Goal: Task Accomplishment & Management: Complete application form

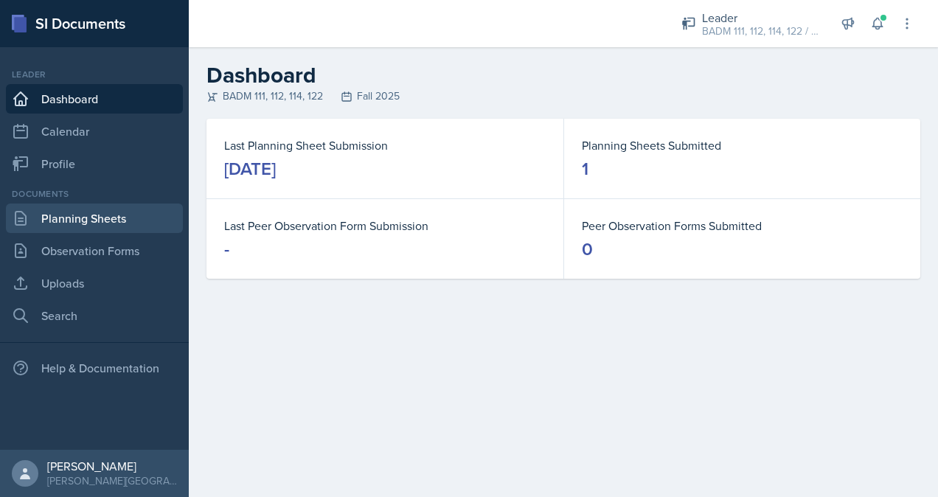
click at [93, 229] on link "Planning Sheets" at bounding box center [94, 217] width 177 height 29
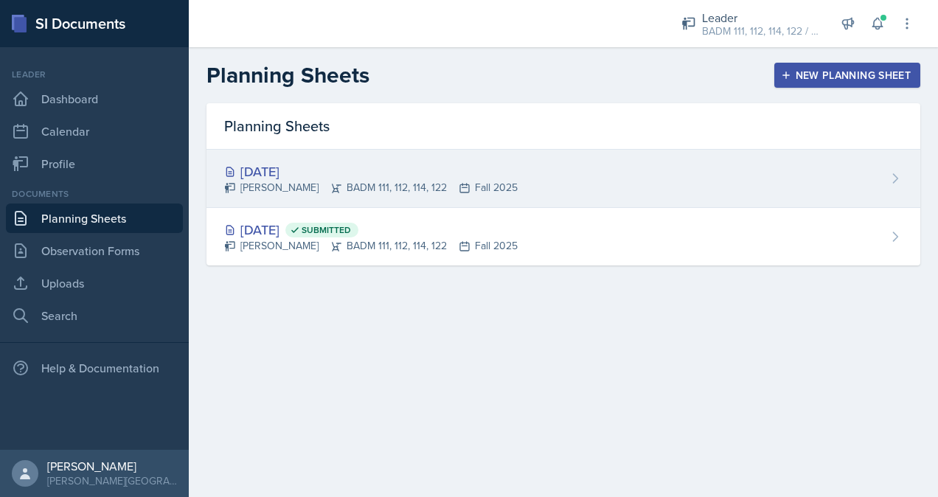
click at [371, 184] on div "[PERSON_NAME] BADM 111, 112, 114, 122 Fall 2025" at bounding box center [370, 187] width 293 height 15
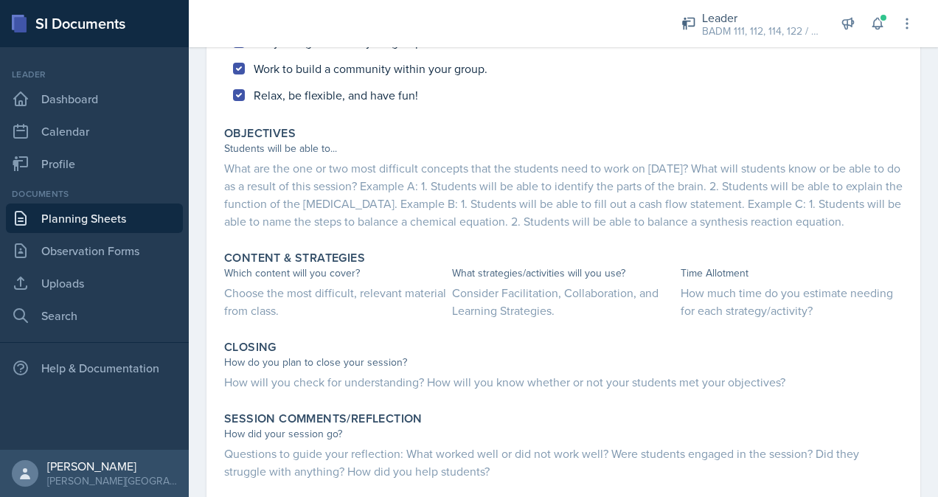
scroll to position [585, 0]
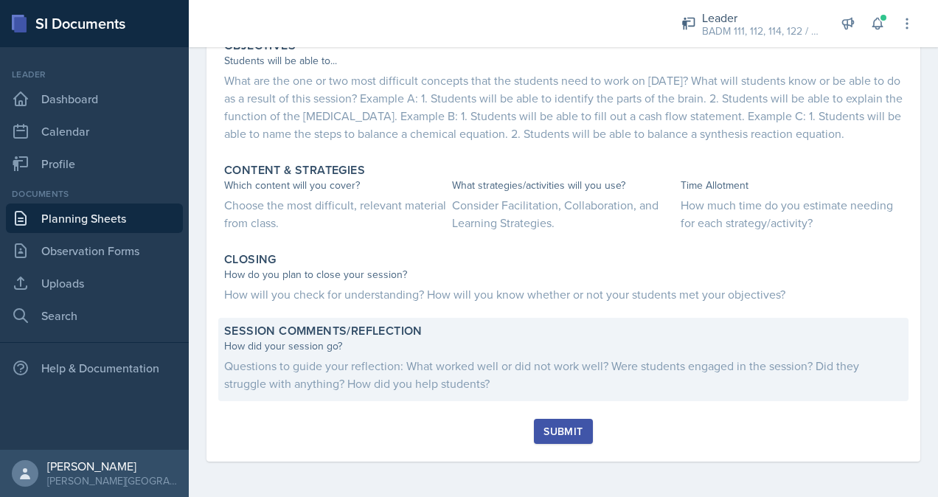
click at [536, 372] on div "Questions to guide your reflection: What worked well or did not work well? Were…" at bounding box center [563, 374] width 678 height 35
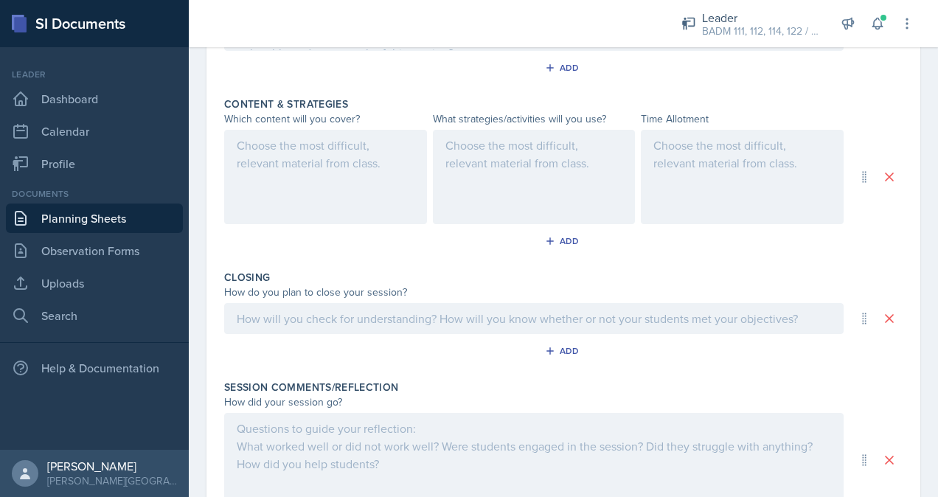
scroll to position [679, 0]
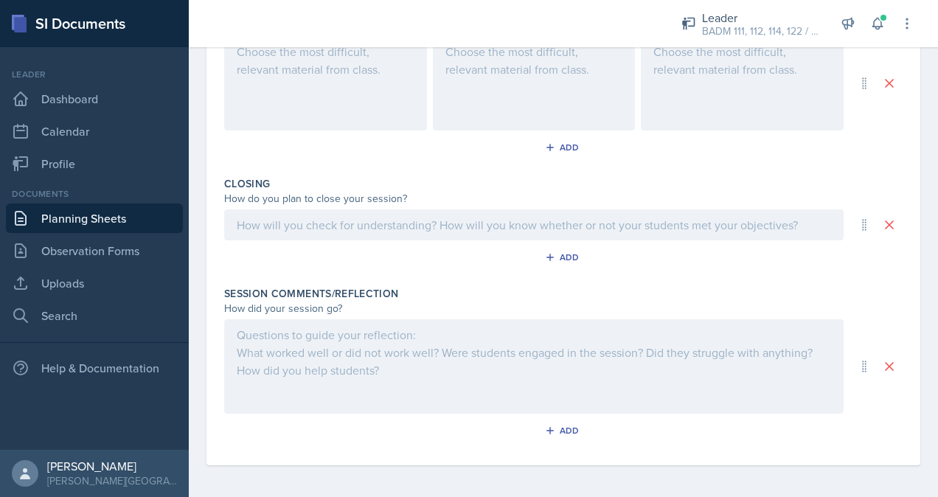
click at [354, 348] on div at bounding box center [533, 366] width 619 height 94
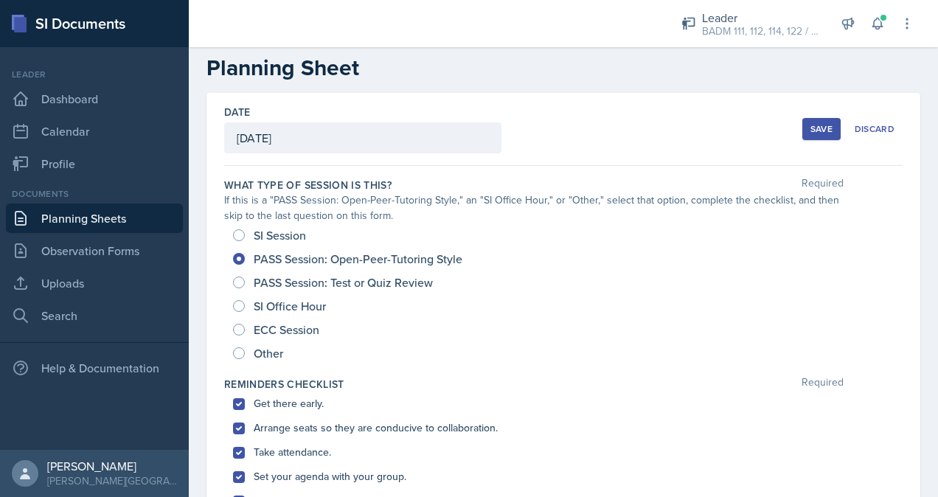
scroll to position [0, 0]
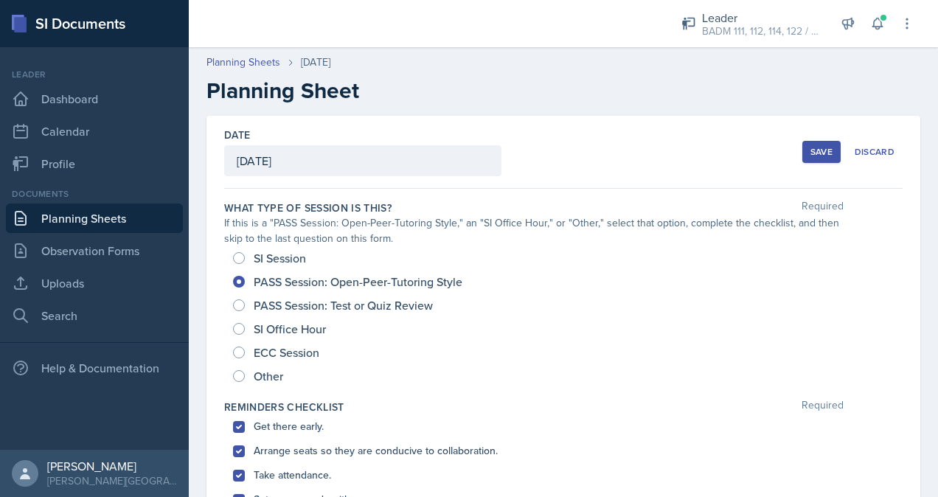
click at [810, 150] on div "Save" at bounding box center [821, 152] width 22 height 12
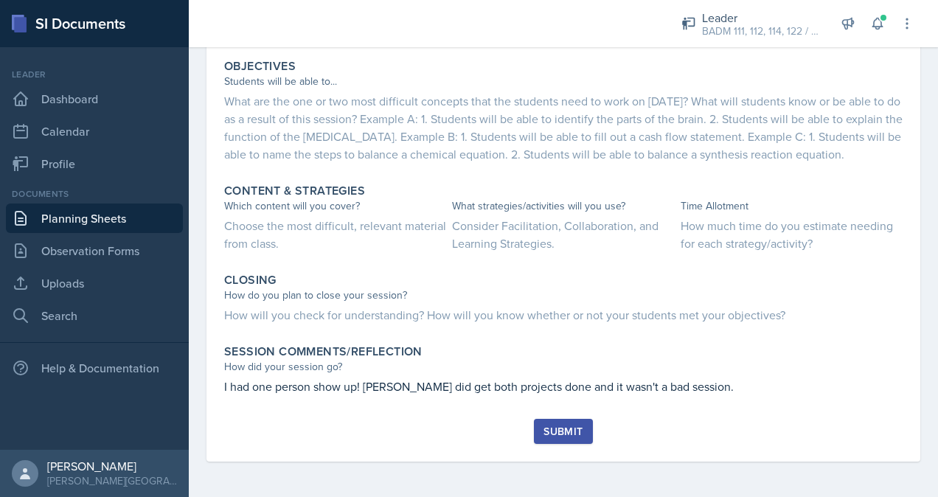
scroll to position [563, 0]
click at [556, 426] on div "Submit" at bounding box center [562, 431] width 39 height 12
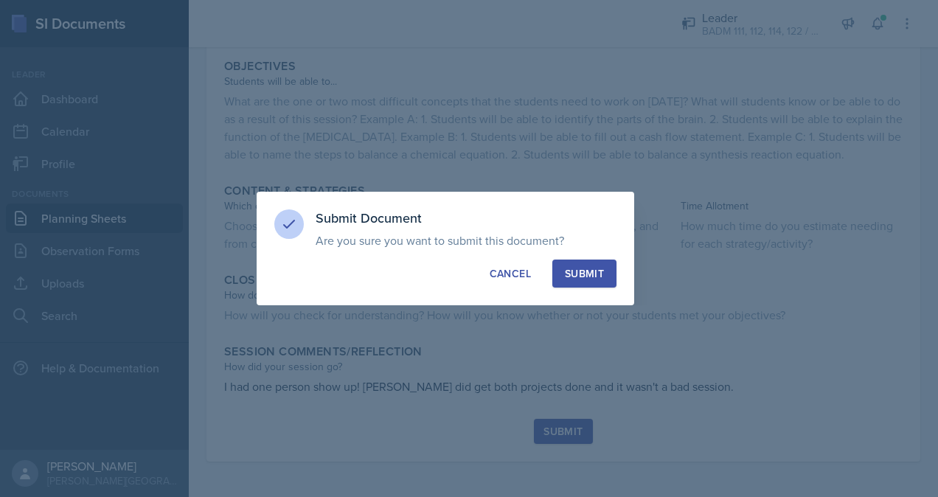
click at [579, 277] on div "Submit" at bounding box center [584, 273] width 39 height 15
radio input "true"
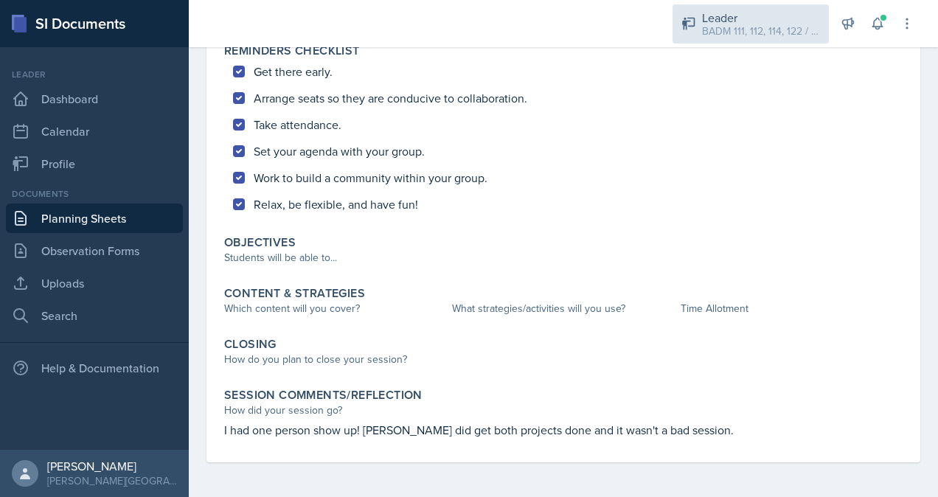
click at [803, 13] on div "Leader" at bounding box center [761, 18] width 118 height 18
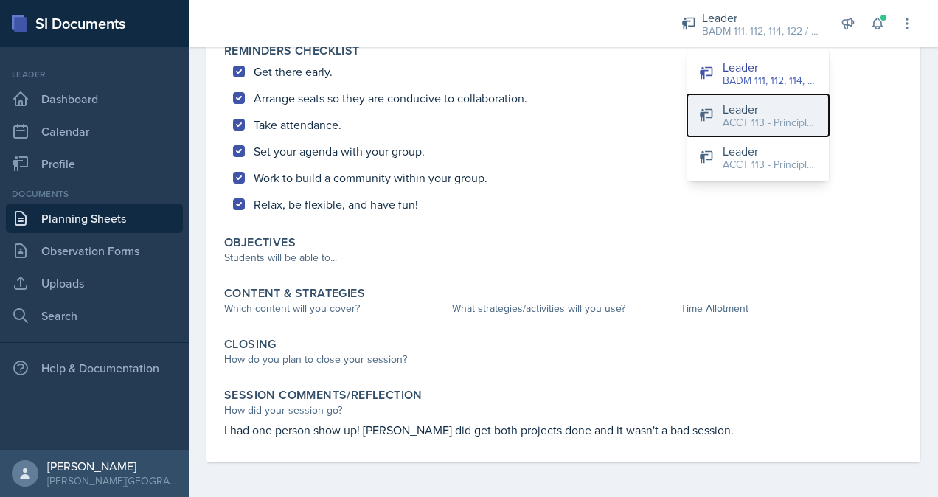
click at [757, 114] on div "Leader" at bounding box center [769, 109] width 94 height 18
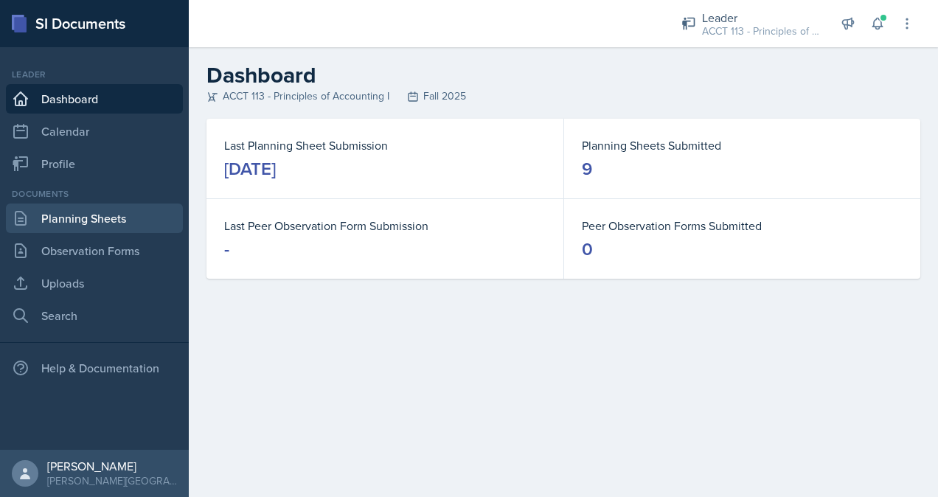
click at [74, 218] on link "Planning Sheets" at bounding box center [94, 217] width 177 height 29
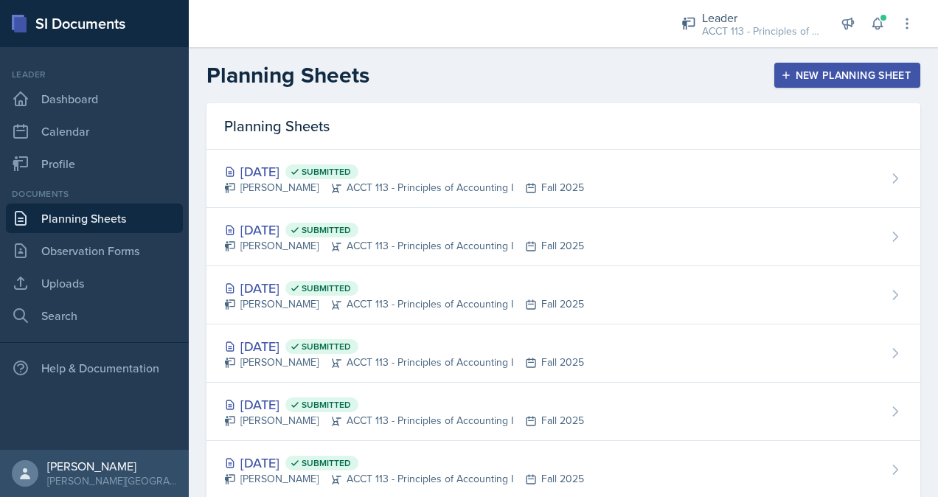
click at [817, 64] on button "New Planning Sheet" at bounding box center [847, 75] width 146 height 25
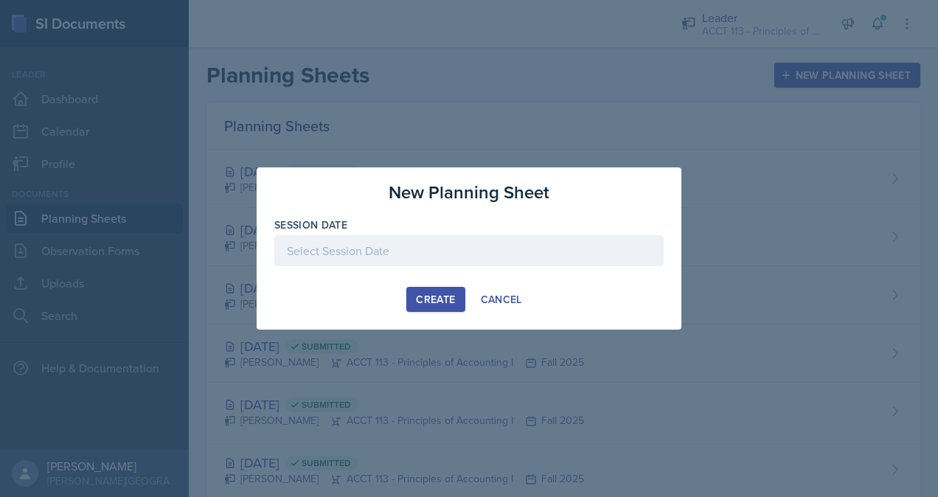
click at [466, 247] on div at bounding box center [468, 250] width 389 height 31
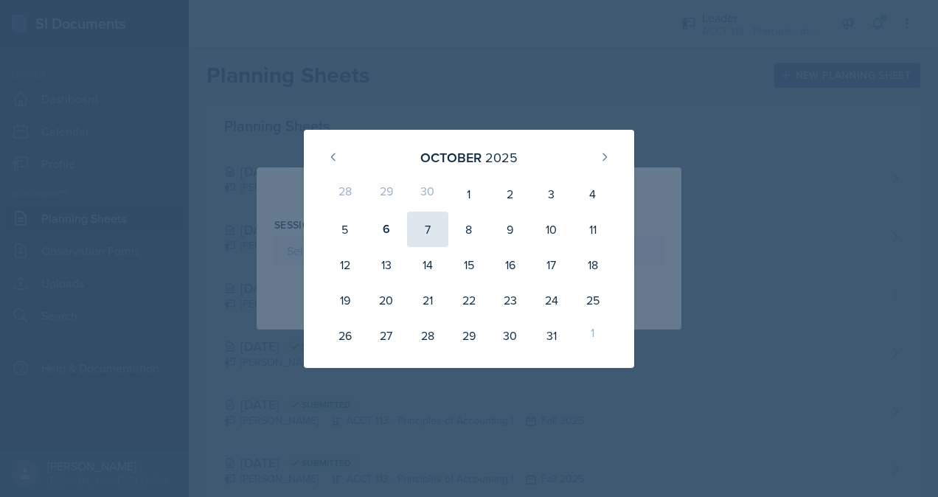
click at [419, 239] on div "7" at bounding box center [427, 229] width 41 height 35
type input "[DATE]"
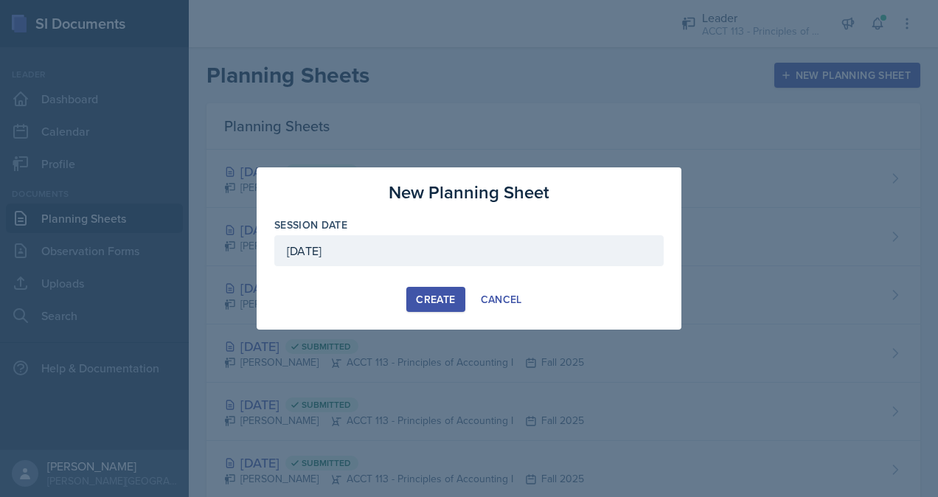
click at [434, 298] on div "Create" at bounding box center [435, 299] width 39 height 12
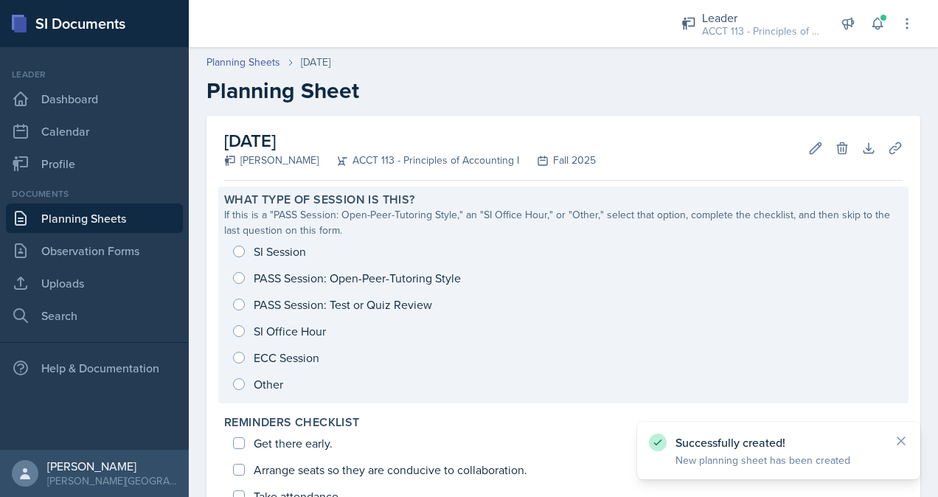
click at [271, 248] on div "SI Session PASS Session: Open-Peer-Tutoring Style PASS Session: Test or Quiz Re…" at bounding box center [563, 317] width 678 height 159
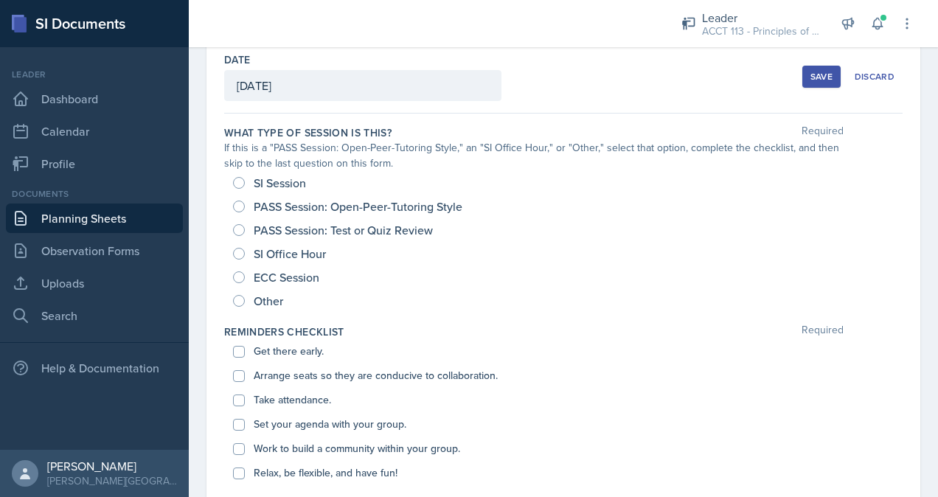
scroll to position [80, 0]
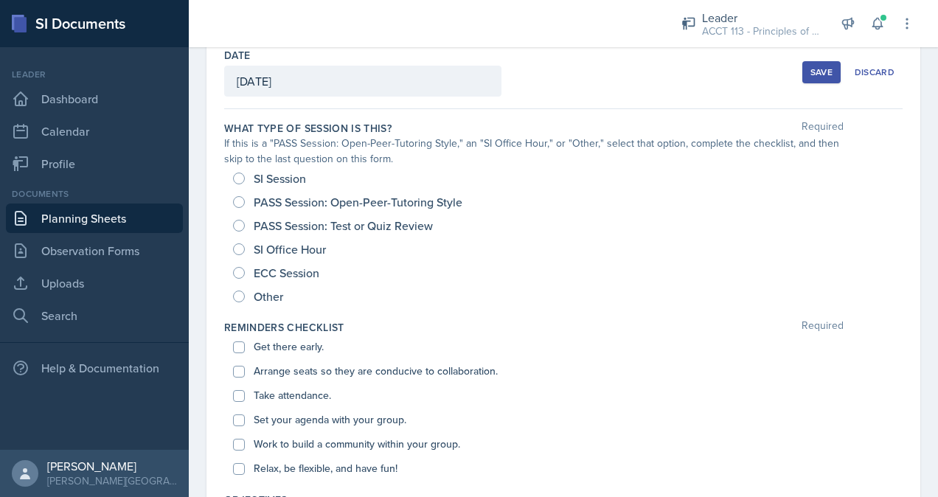
click at [262, 183] on span "SI Session" at bounding box center [280, 178] width 52 height 15
click at [245, 183] on input "SI Session" at bounding box center [239, 178] width 12 height 12
radio input "true"
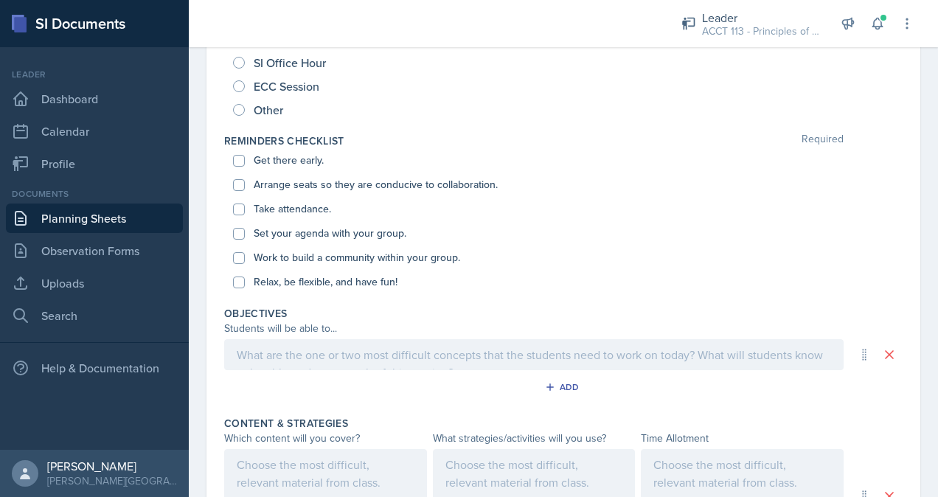
scroll to position [306, 0]
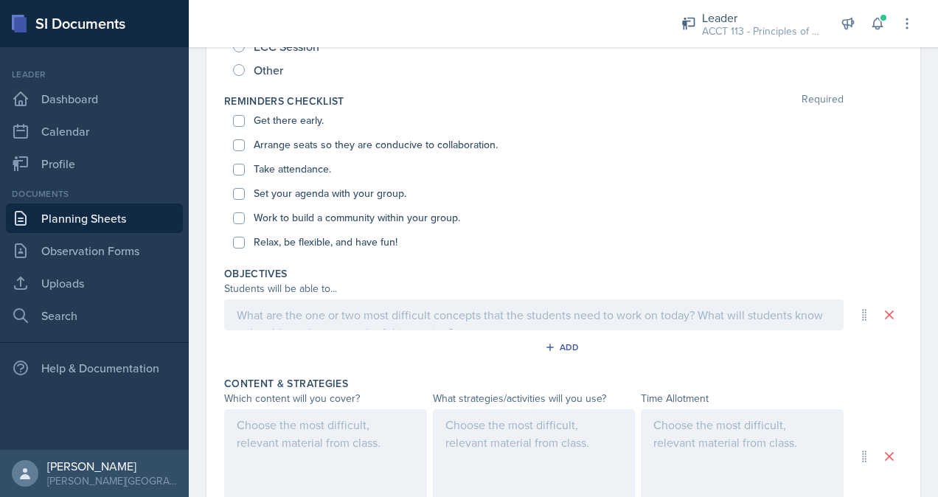
click at [231, 116] on div "Get there early. Arrange seats so they are conducive to collaboration. Take att…" at bounding box center [563, 181] width 678 height 146
click at [237, 119] on input "Get there early." at bounding box center [239, 121] width 12 height 12
checkbox input "true"
click at [237, 148] on input "Arrange seats so they are conducive to collaboration." at bounding box center [239, 145] width 12 height 12
checkbox input "true"
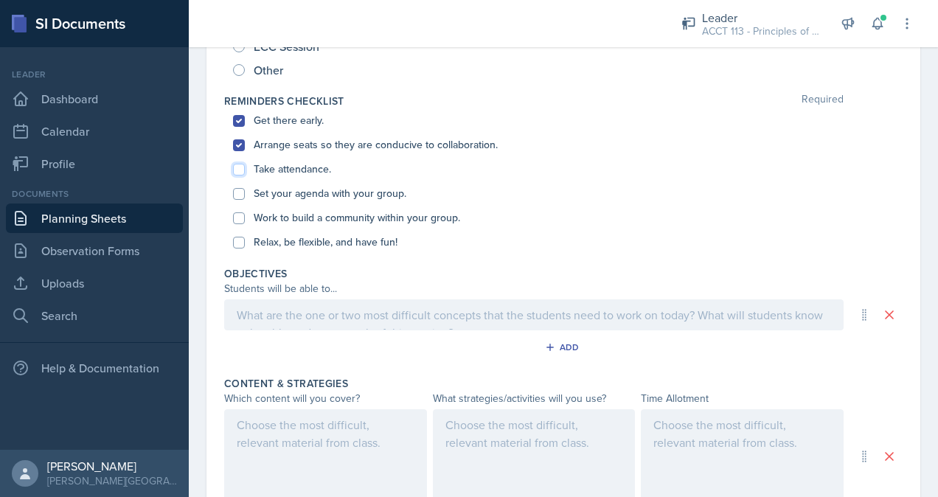
click at [237, 172] on input "Take attendance." at bounding box center [239, 170] width 12 height 12
checkbox input "true"
click at [234, 193] on input "Set your agenda with your group." at bounding box center [239, 194] width 12 height 12
checkbox input "true"
click at [236, 217] on input "Work to build a community within your group." at bounding box center [239, 218] width 12 height 12
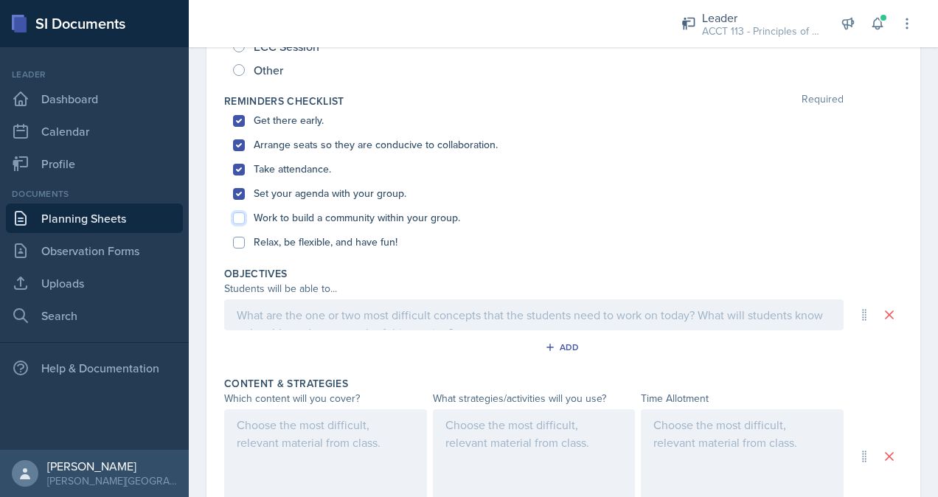
checkbox input "true"
click at [240, 250] on div "Relax, be flexible, and have fun!" at bounding box center [563, 242] width 660 height 24
click at [240, 241] on input "Relax, be flexible, and have fun!" at bounding box center [239, 243] width 12 height 12
checkbox input "true"
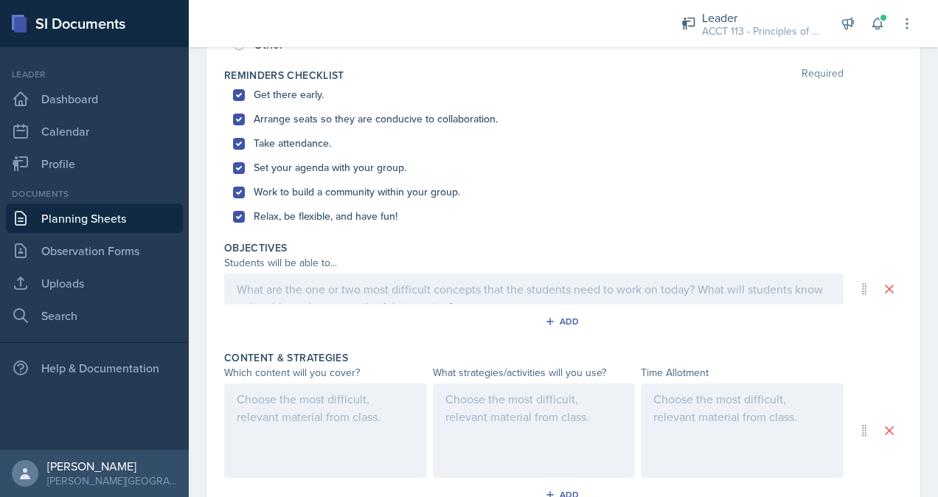
click at [330, 298] on p at bounding box center [534, 289] width 594 height 18
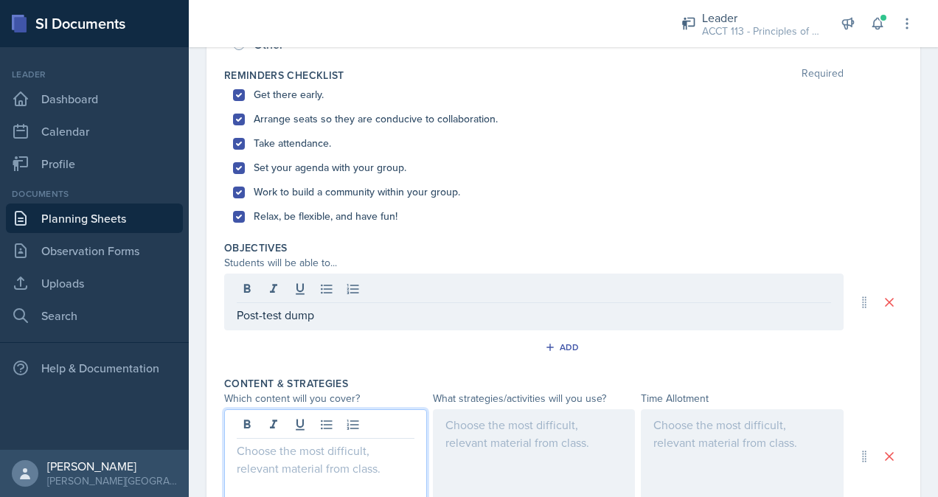
click at [298, 425] on div at bounding box center [325, 456] width 203 height 94
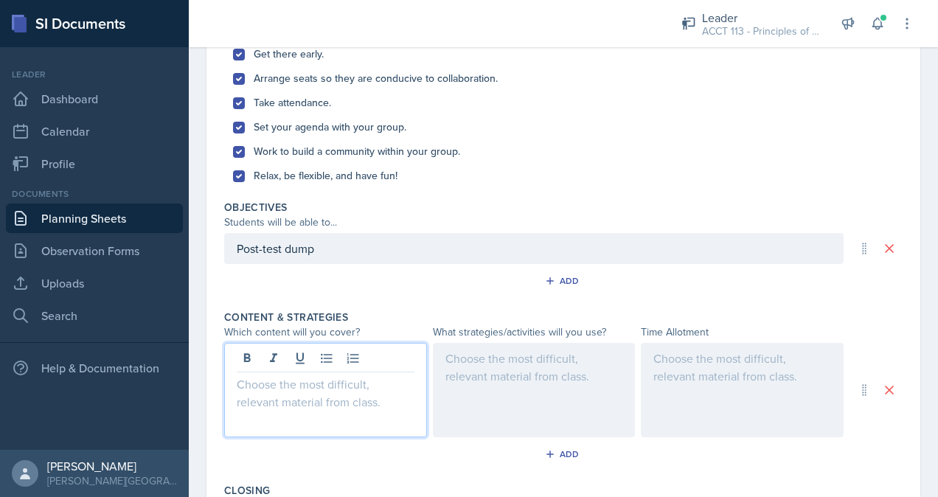
scroll to position [376, 0]
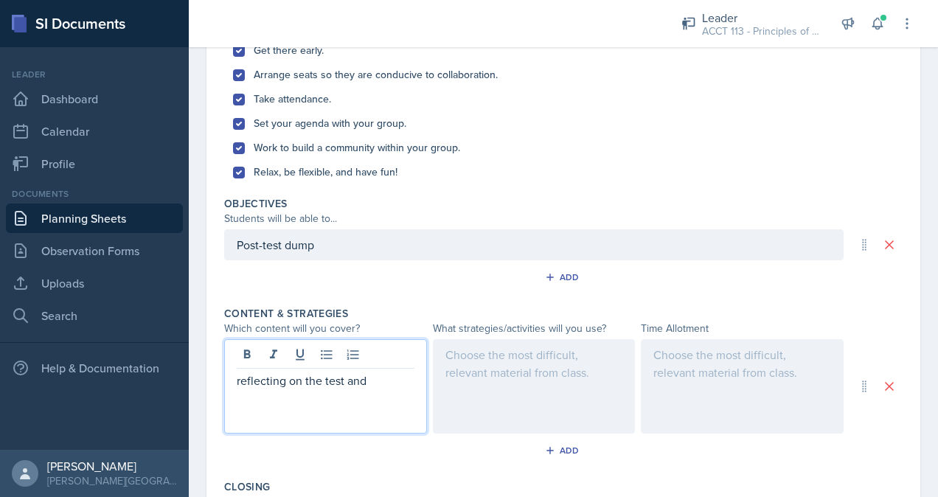
click at [242, 379] on p "reflecting on the test and" at bounding box center [326, 380] width 178 height 18
click at [466, 371] on div at bounding box center [534, 386] width 203 height 94
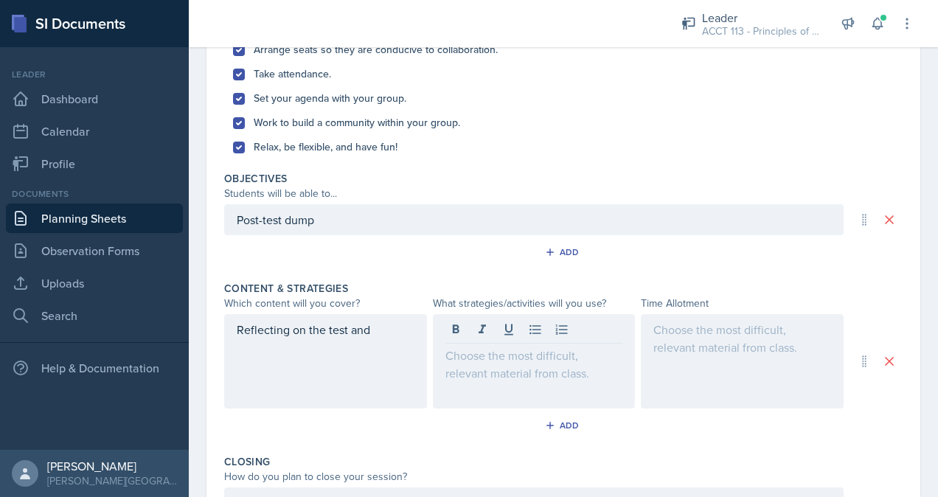
click at [388, 342] on div "Reflecting on the test and" at bounding box center [325, 361] width 203 height 94
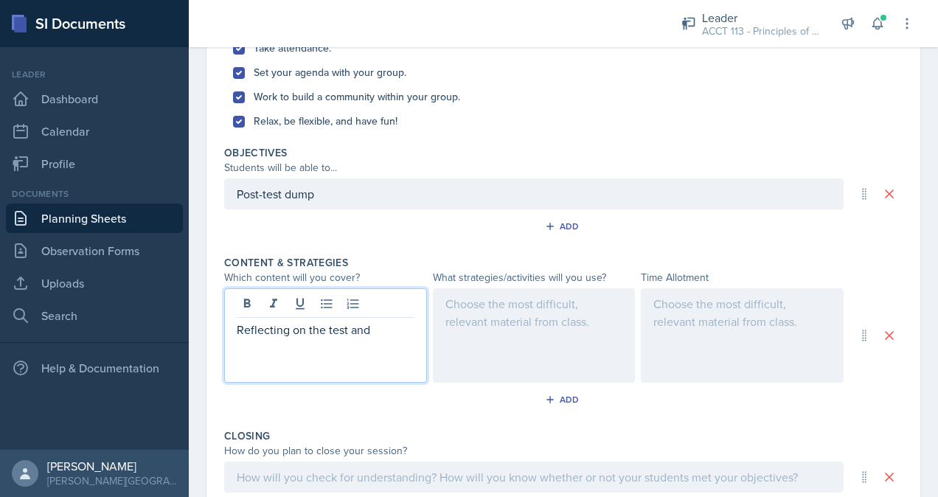
click at [383, 326] on p "Reflecting on the test and" at bounding box center [326, 330] width 178 height 18
click at [498, 332] on div at bounding box center [534, 335] width 203 height 94
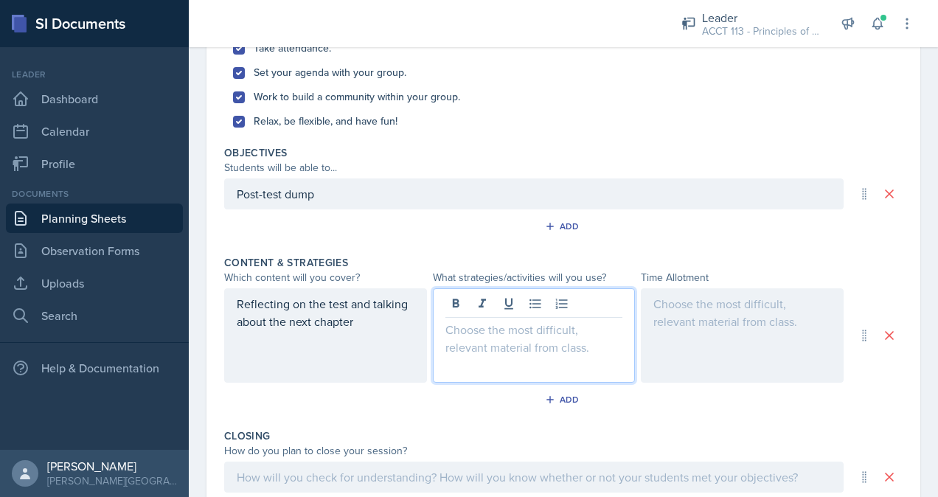
scroll to position [453, 0]
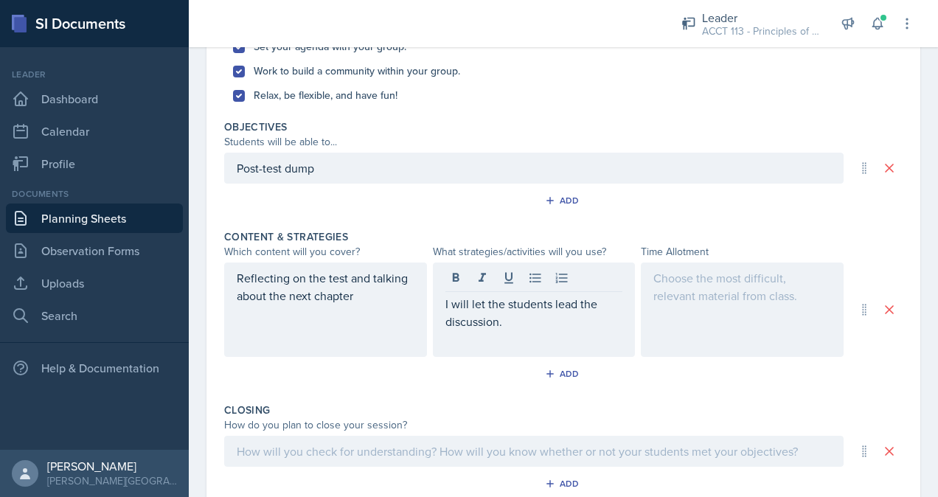
click at [687, 322] on div at bounding box center [742, 309] width 203 height 94
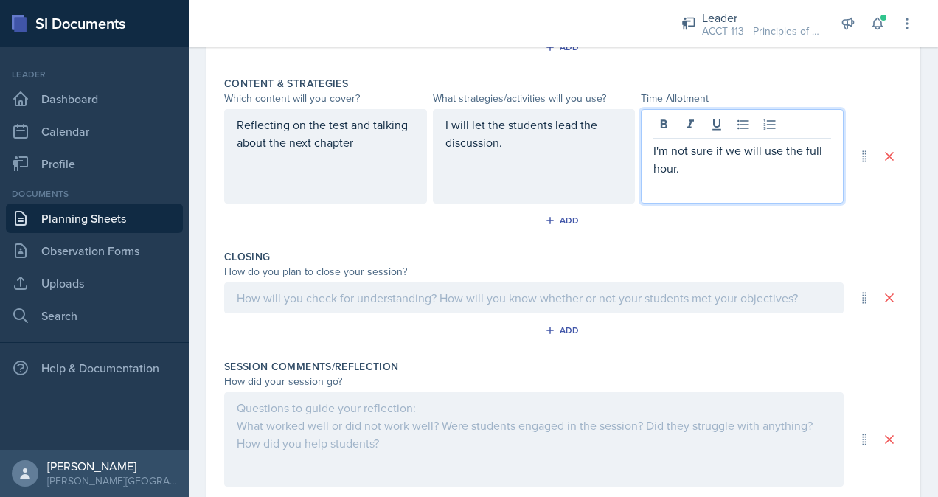
scroll to position [632, 0]
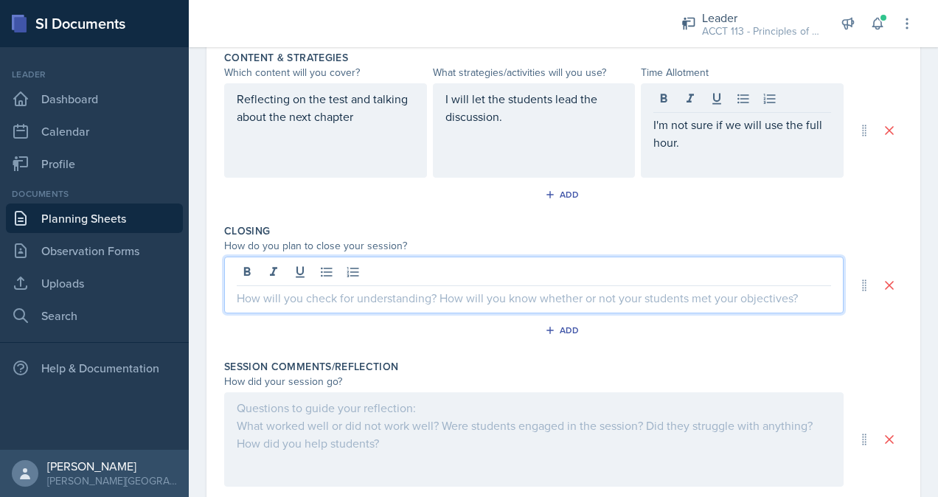
click at [557, 296] on p at bounding box center [534, 298] width 594 height 18
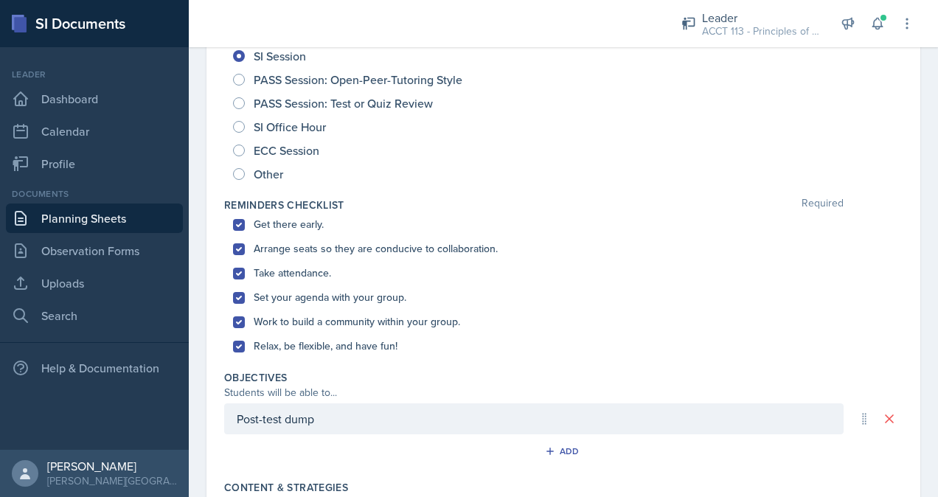
scroll to position [83, 0]
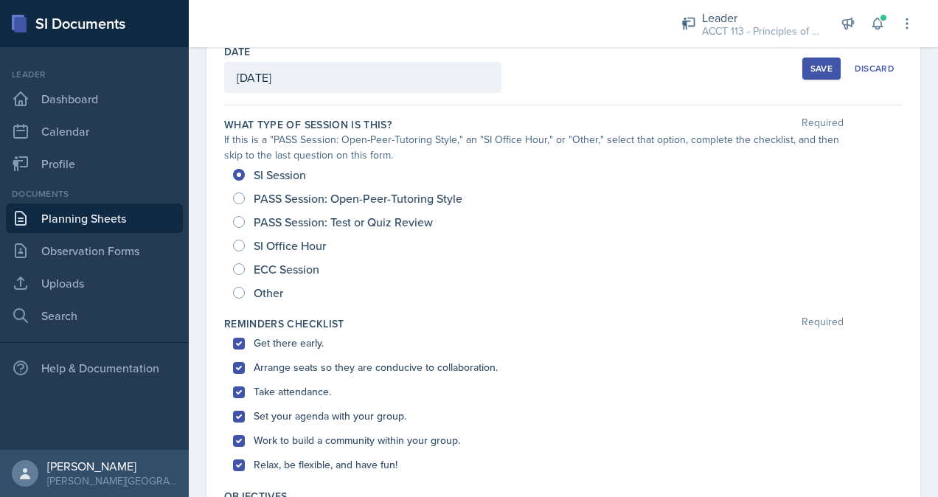
click at [812, 68] on div "Save" at bounding box center [821, 69] width 22 height 12
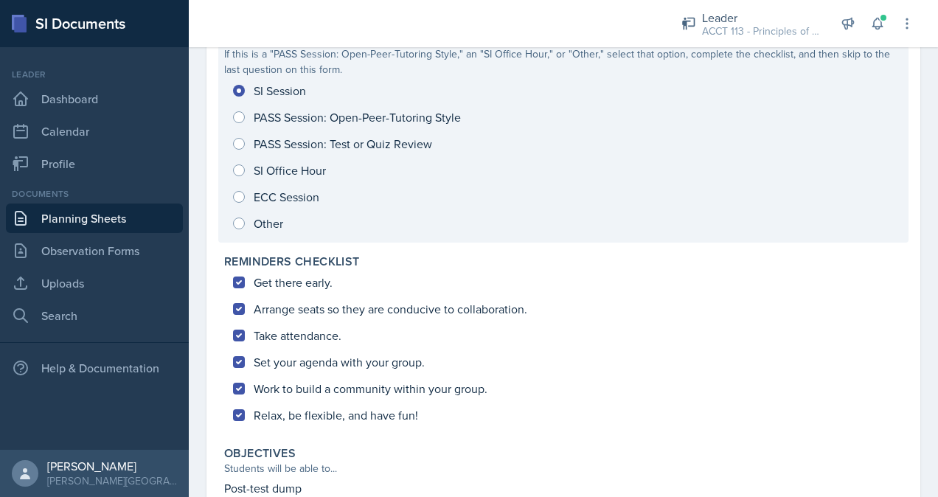
scroll to position [0, 0]
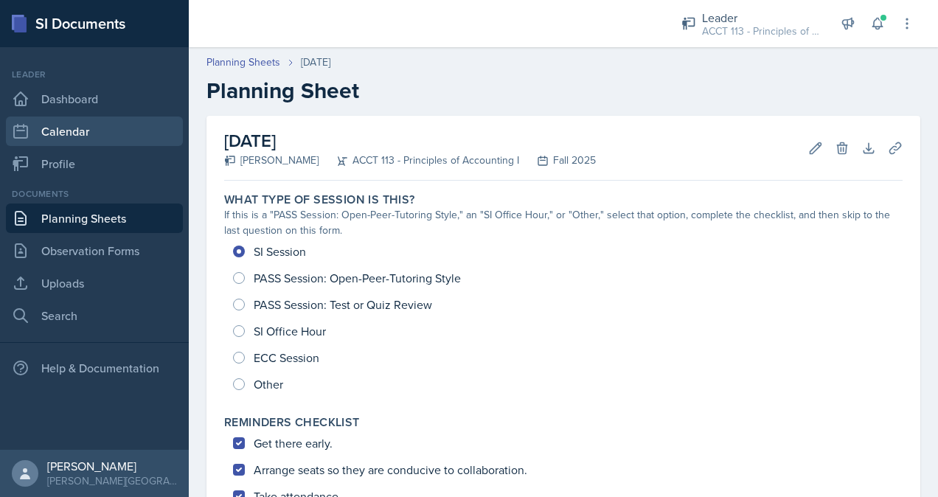
click at [45, 136] on link "Calendar" at bounding box center [94, 130] width 177 height 29
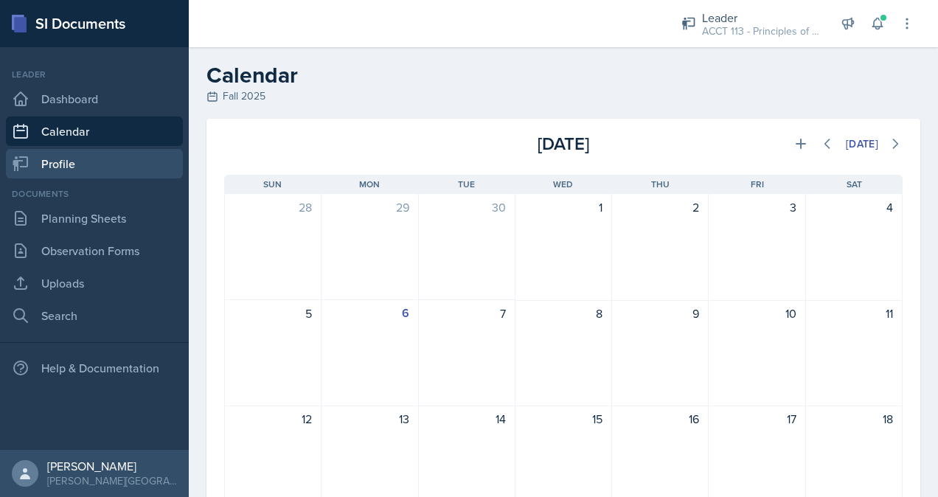
click at [100, 161] on link "Profile" at bounding box center [94, 163] width 177 height 29
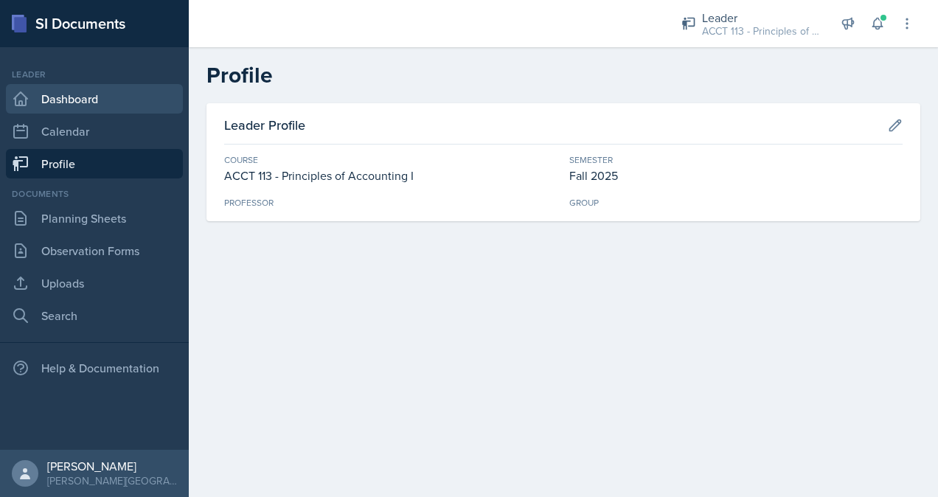
click at [63, 103] on link "Dashboard" at bounding box center [94, 98] width 177 height 29
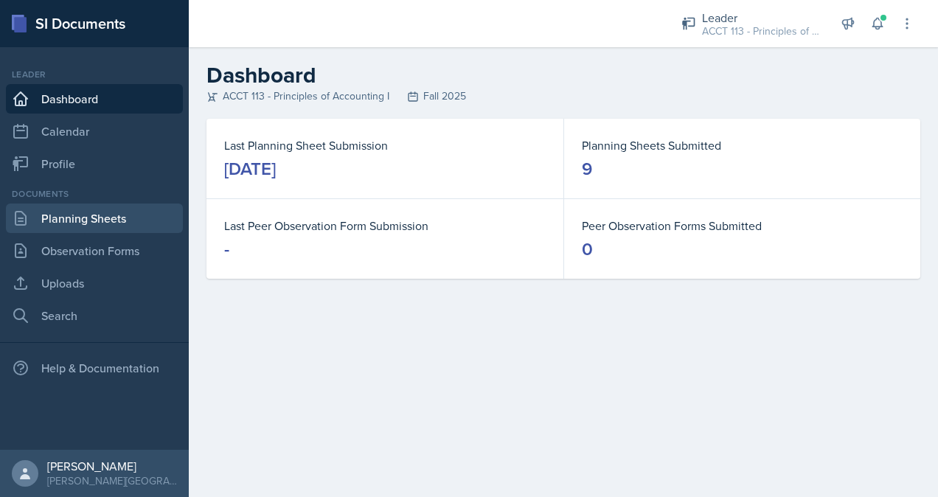
click at [99, 220] on link "Planning Sheets" at bounding box center [94, 217] width 177 height 29
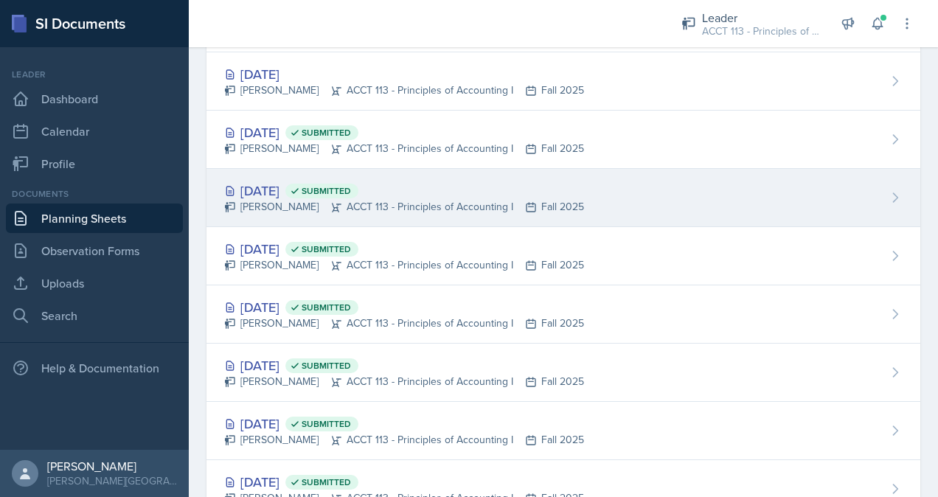
scroll to position [94, 0]
